Goal: Obtain resource: Obtain resource

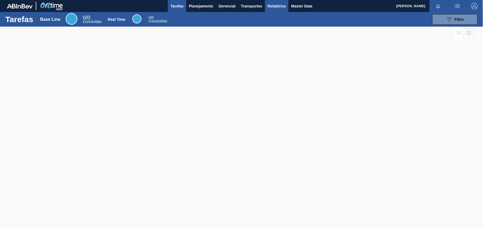
click at [271, 11] on button "Relatórios" at bounding box center [276, 6] width 23 height 12
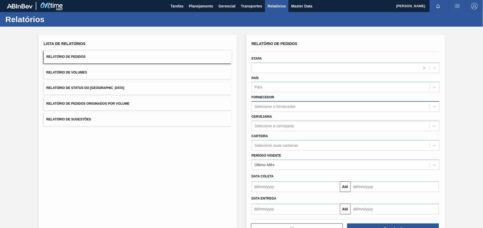
click at [283, 110] on div "Selecione o fornecedor" at bounding box center [340, 107] width 177 height 8
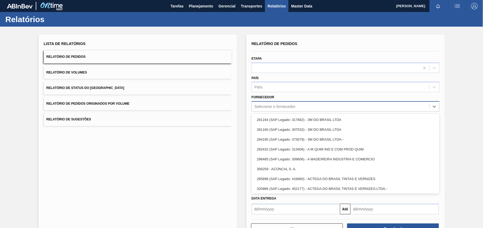
paste input "321816"
type input "321816"
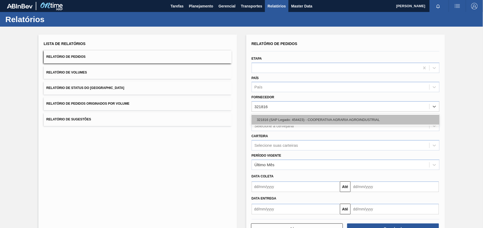
click at [282, 119] on div "321816 (SAP Legado: 454423) - COOPERATIVA AGRARIA AGROINDUSTRIAL" at bounding box center [345, 120] width 188 height 10
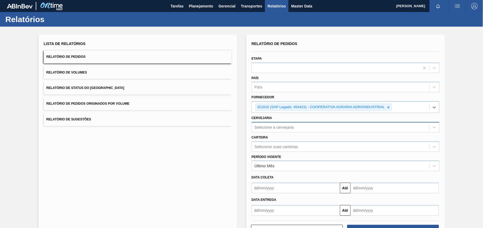
click at [298, 125] on div "Selecione a cervejaria" at bounding box center [340, 127] width 177 height 8
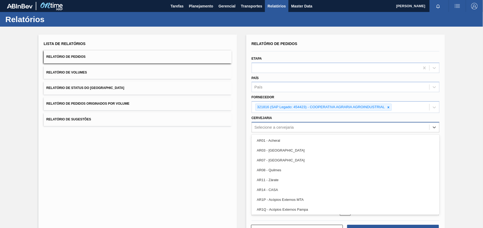
type input "3"
type input "13"
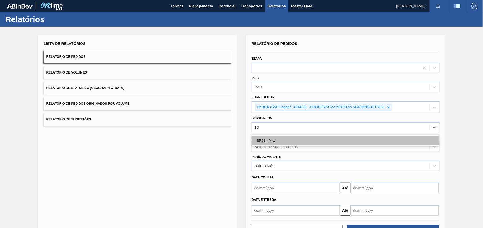
click at [287, 137] on div "BR13 - Piraí" at bounding box center [345, 141] width 188 height 10
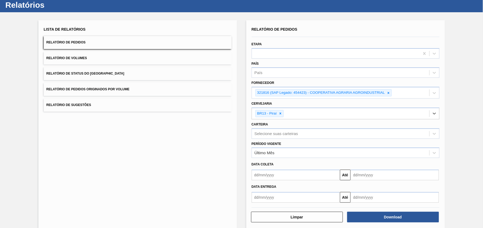
scroll to position [21, 0]
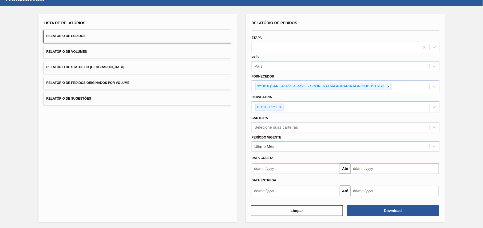
click at [380, 204] on div "Limpar Download" at bounding box center [345, 210] width 192 height 13
click at [377, 211] on button "Download" at bounding box center [393, 211] width 92 height 11
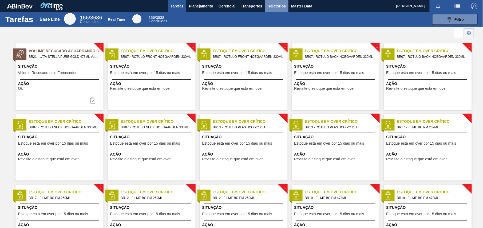
click at [273, 9] on span "Relatórios" at bounding box center [276, 6] width 18 height 6
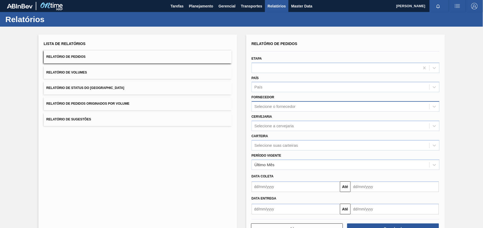
click at [294, 108] on div "Selecione o fornecedor" at bounding box center [274, 107] width 41 height 5
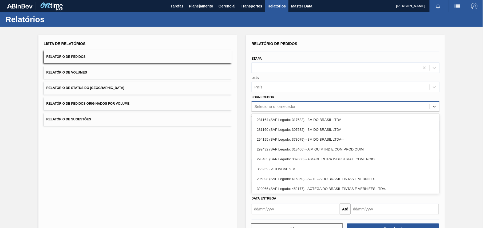
paste input "307331"
type input "307331"
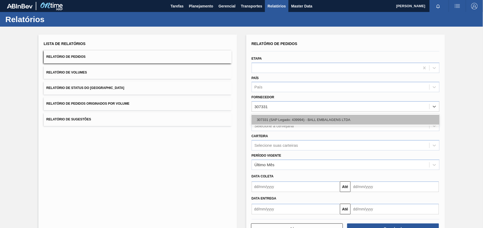
click at [303, 122] on div "307331 (SAP Legado: 439994) - BALL EMBALAGENS LTDA" at bounding box center [345, 120] width 188 height 10
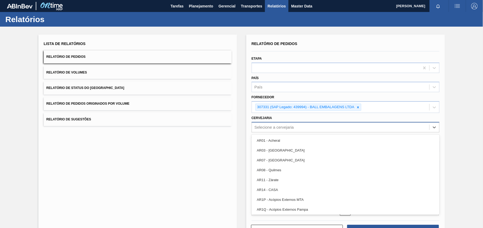
click at [294, 131] on div "Selecione a cervejaria" at bounding box center [340, 127] width 177 height 8
paste input "br26"
type input "br26"
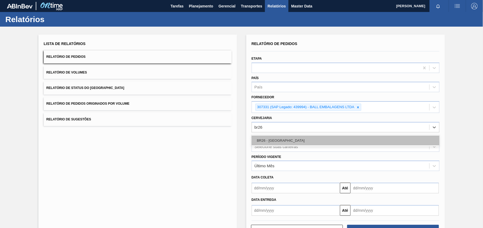
click at [292, 139] on div "BR26 - [GEOGRAPHIC_DATA]" at bounding box center [345, 141] width 188 height 10
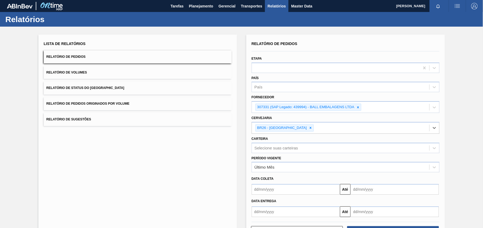
click at [461, 126] on div "Lista de Relatórios Relatório de Pedidos Relatório de Volumes Relatório de Stat…" at bounding box center [241, 138] width 483 height 223
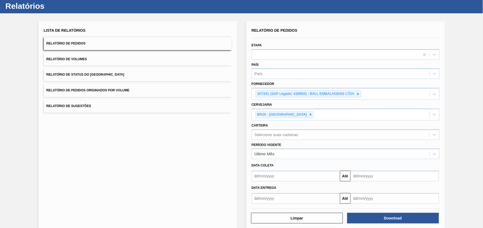
scroll to position [21, 0]
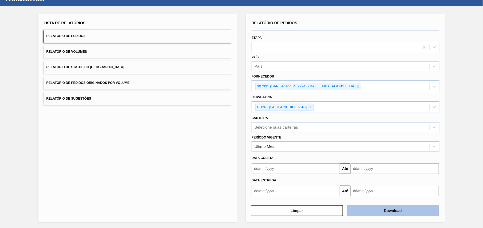
click at [397, 210] on button "Download" at bounding box center [393, 211] width 92 height 11
